Goal: Communication & Community: Connect with others

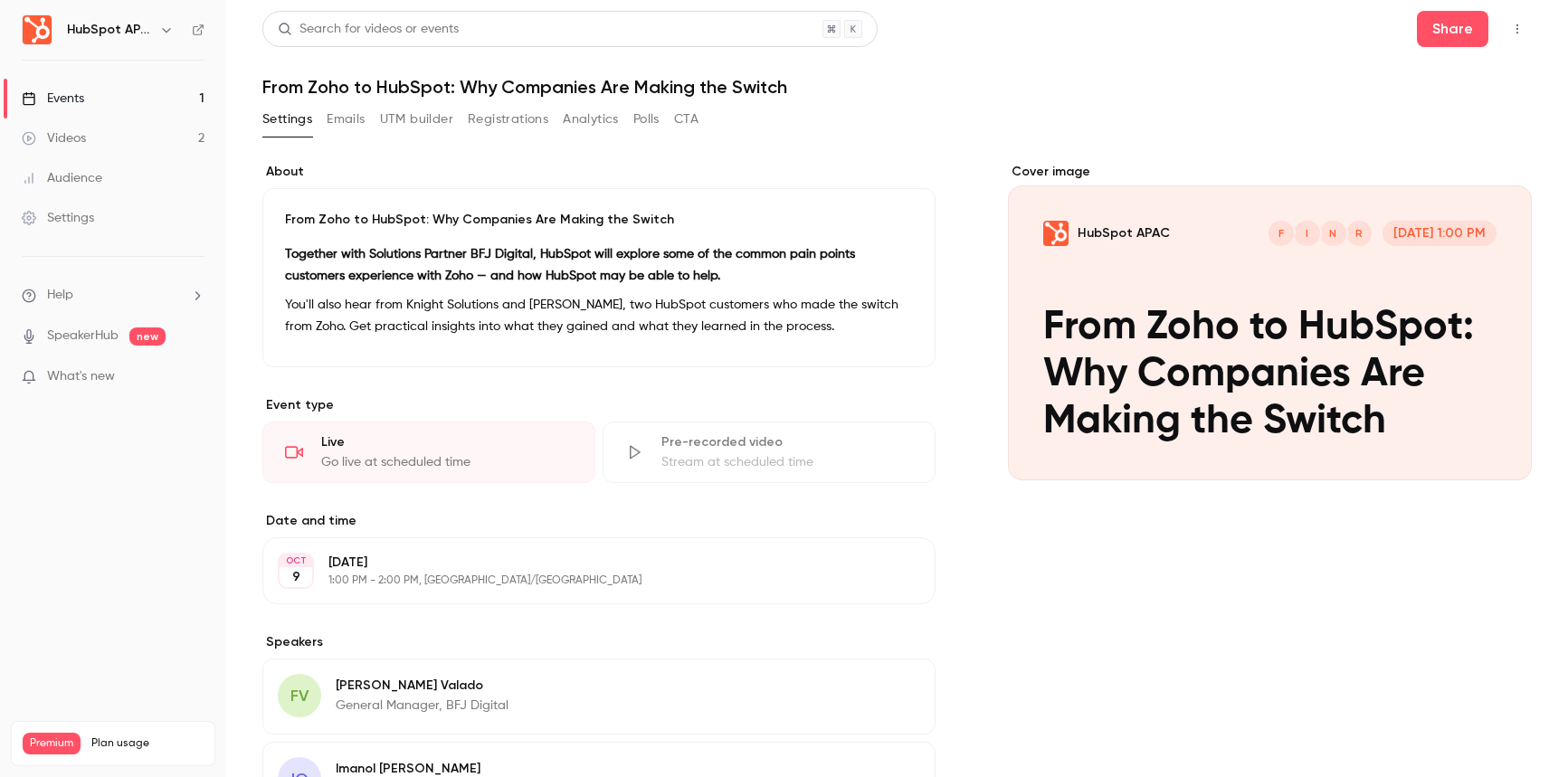
click at [390, 180] on label "About" at bounding box center [599, 172] width 673 height 18
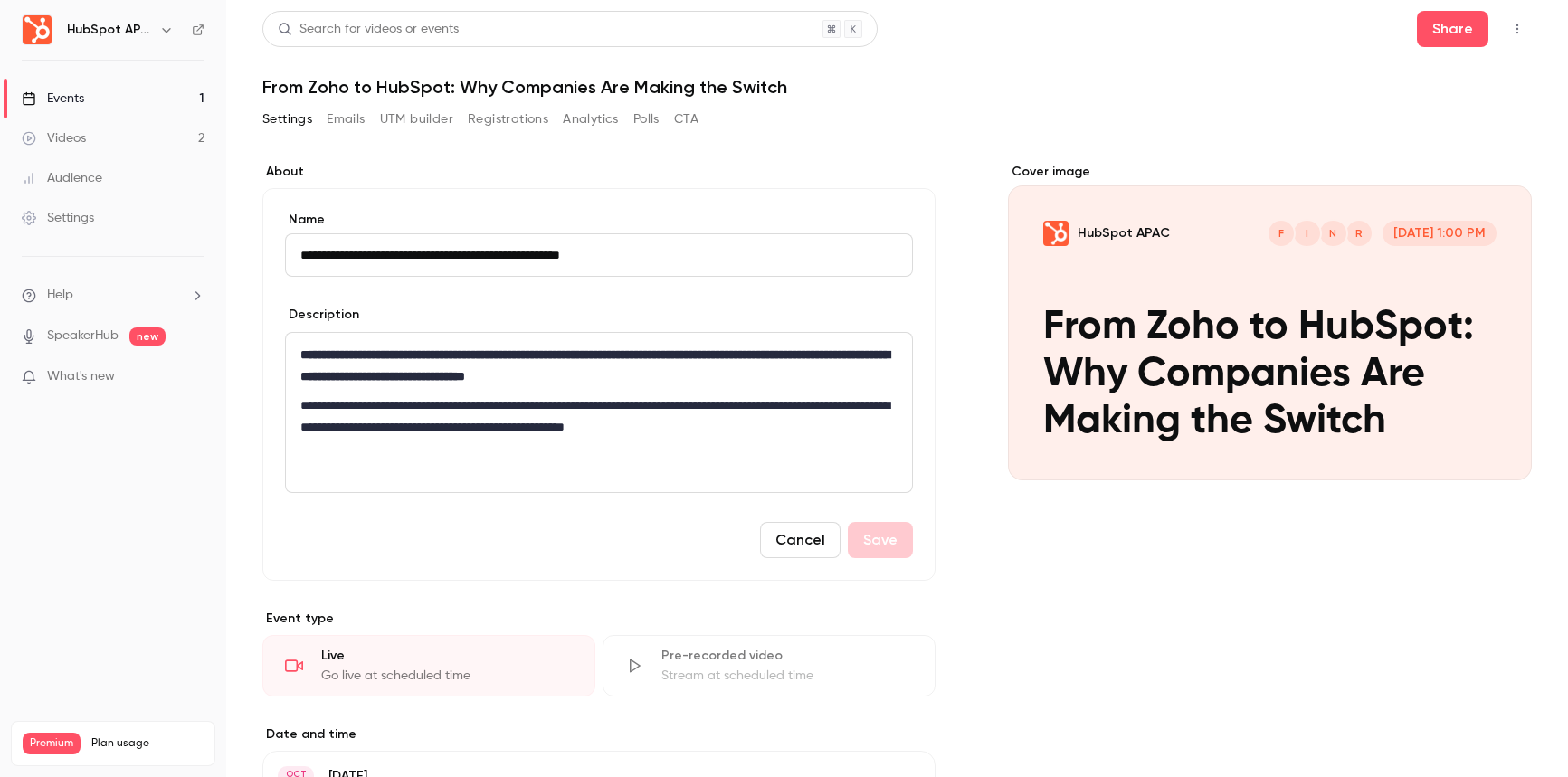
click at [1510, 33] on icon "button" at bounding box center [1517, 29] width 15 height 13
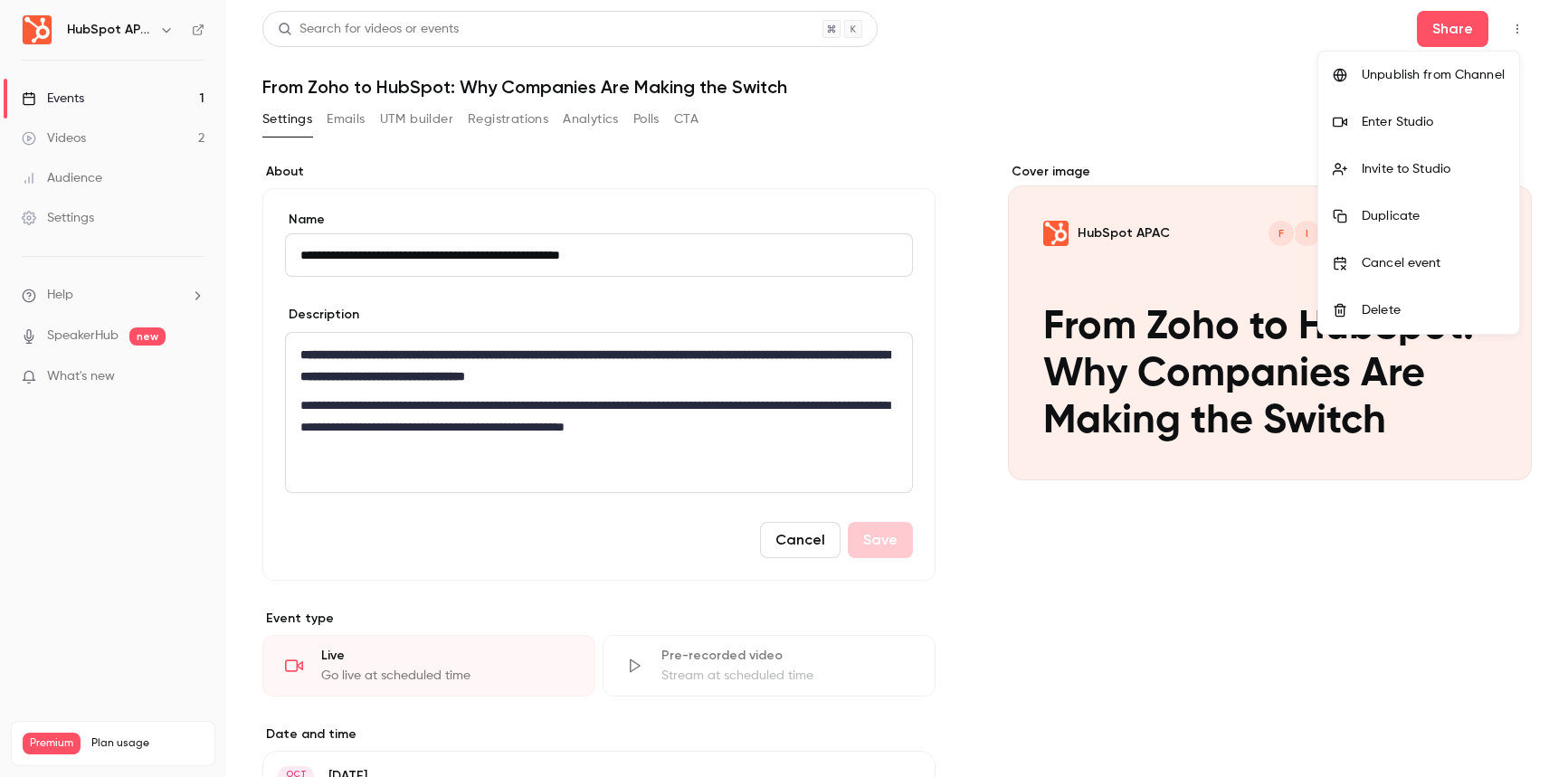
click at [1461, 163] on div "Invite to Studio" at bounding box center [1433, 169] width 143 height 18
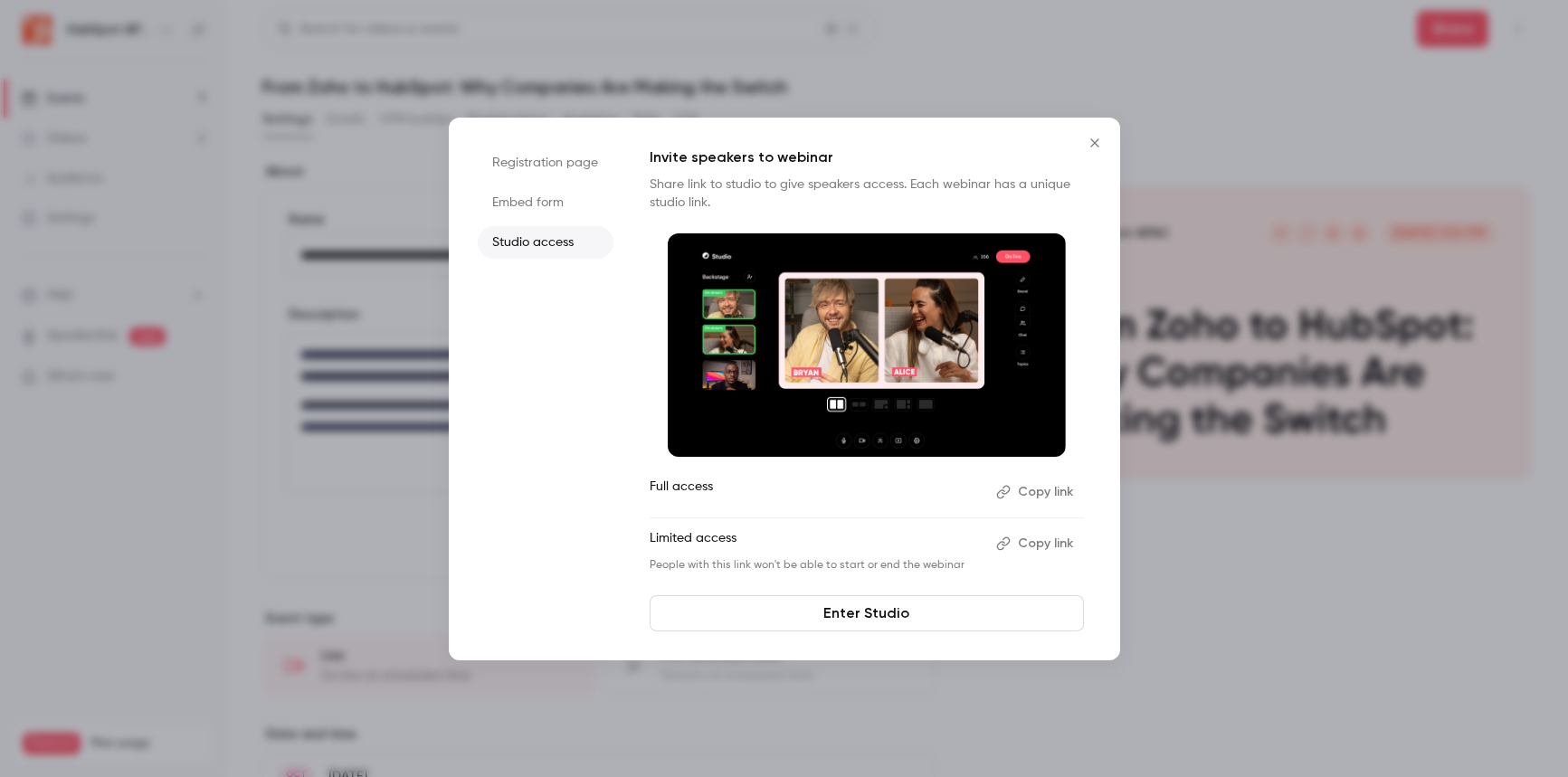
click at [1049, 549] on button "Copy link" at bounding box center [1036, 543] width 95 height 29
click at [1100, 142] on icon "Close" at bounding box center [1094, 143] width 22 height 15
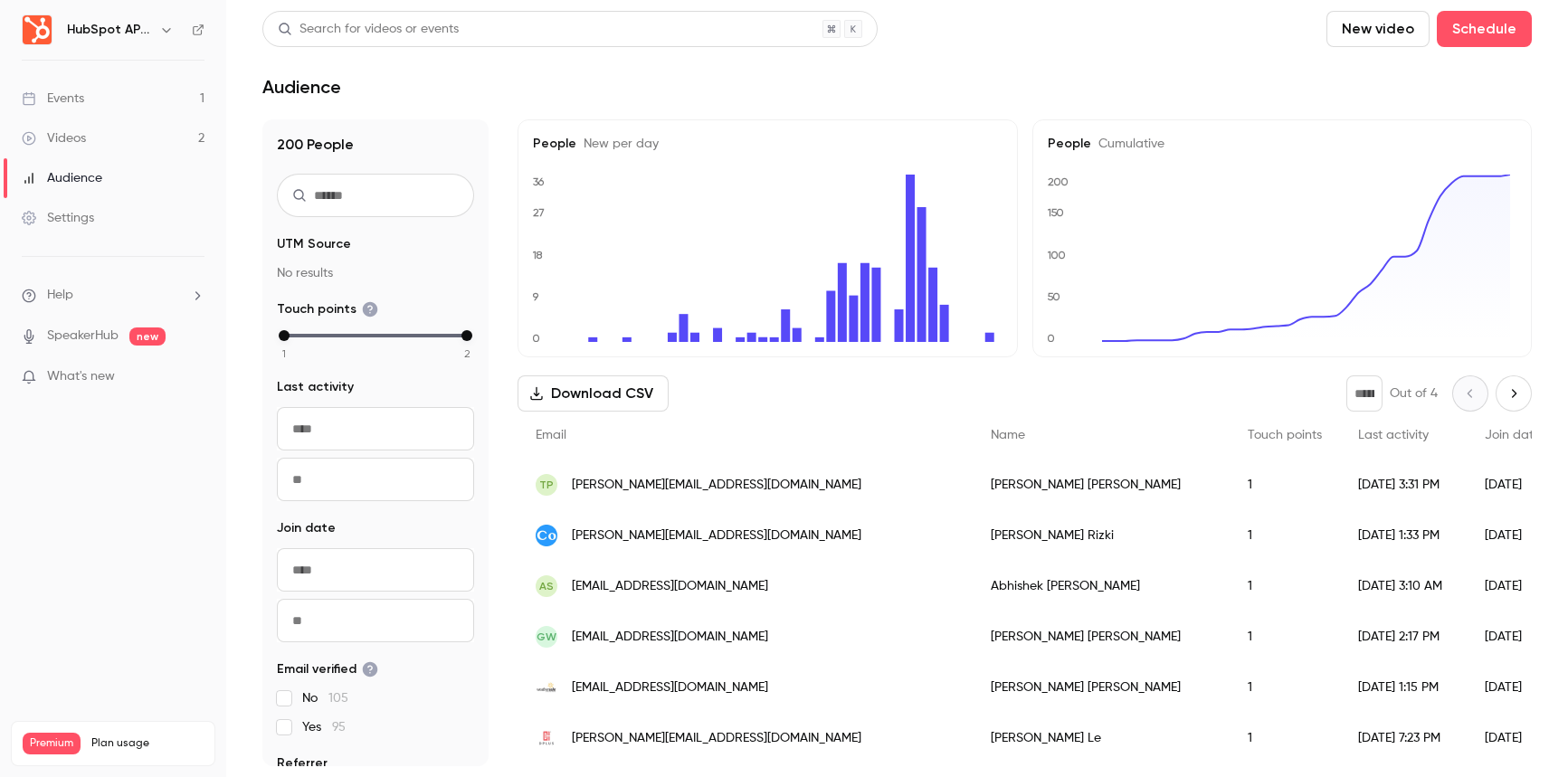
click at [203, 102] on link "Events 1" at bounding box center [112, 99] width 226 height 39
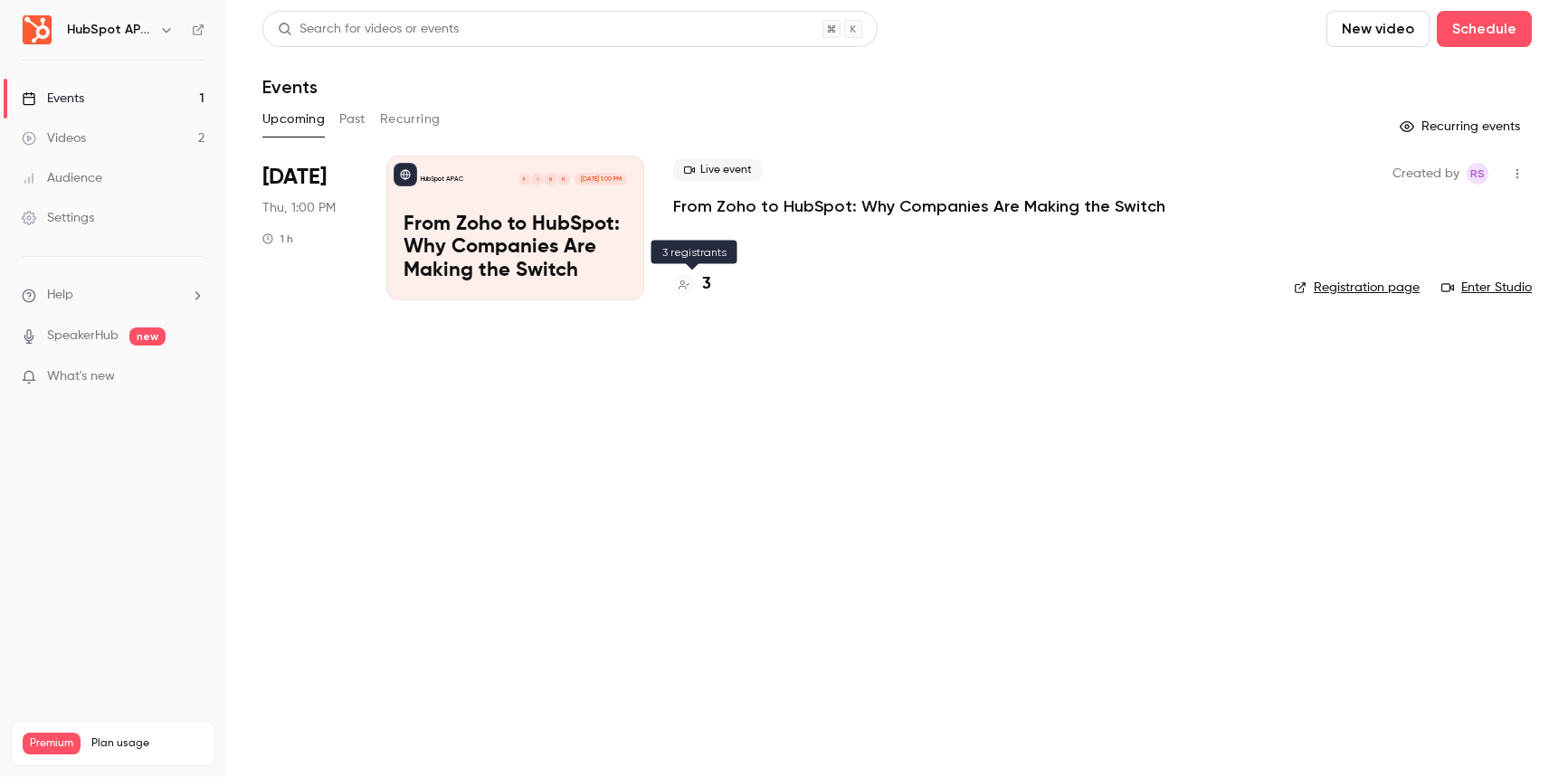
click at [707, 285] on h4 "3" at bounding box center [706, 284] width 9 height 25
